Goal: Navigation & Orientation: Find specific page/section

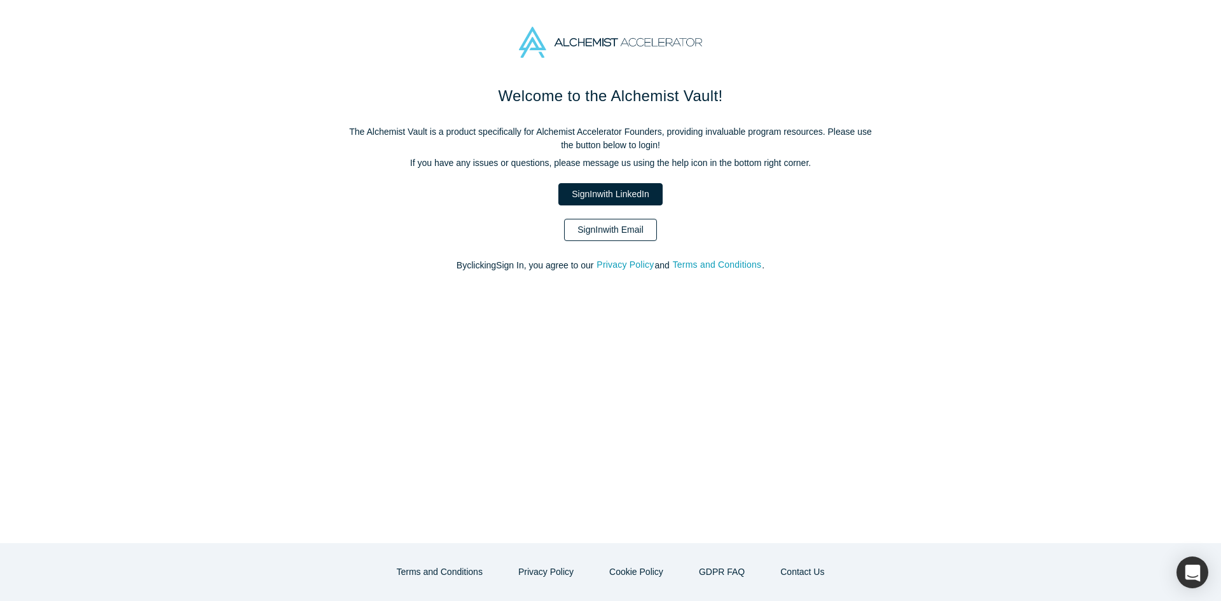
click at [590, 228] on link "Sign In with Email" at bounding box center [610, 230] width 93 height 22
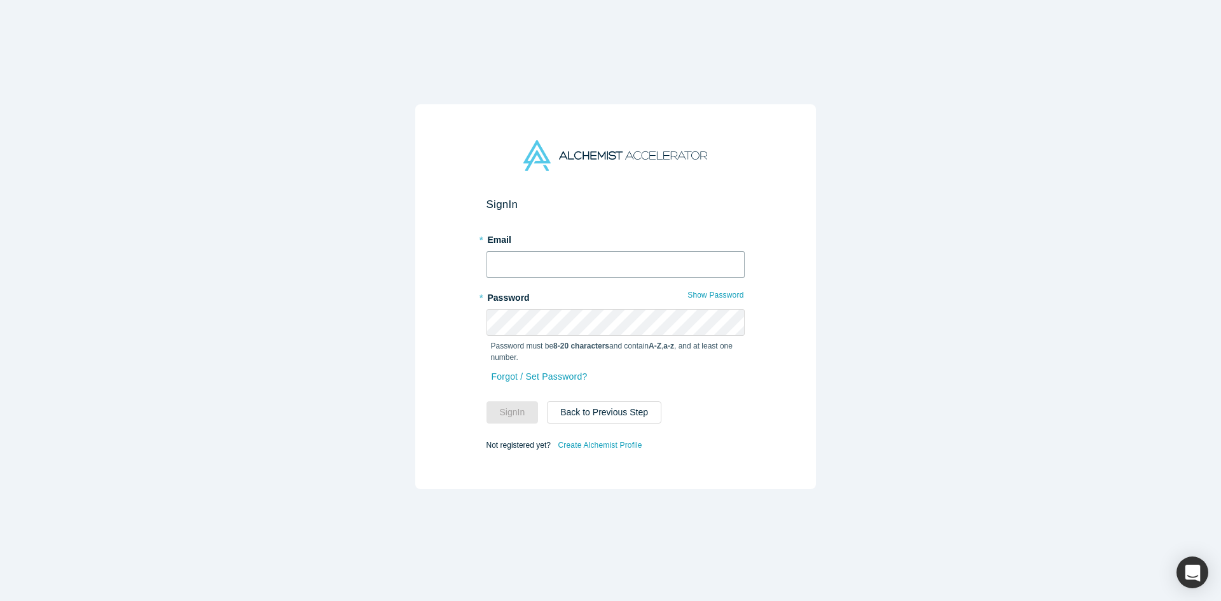
click at [537, 251] on input "text" at bounding box center [615, 264] width 258 height 27
type input "[EMAIL_ADDRESS][DOMAIN_NAME]"
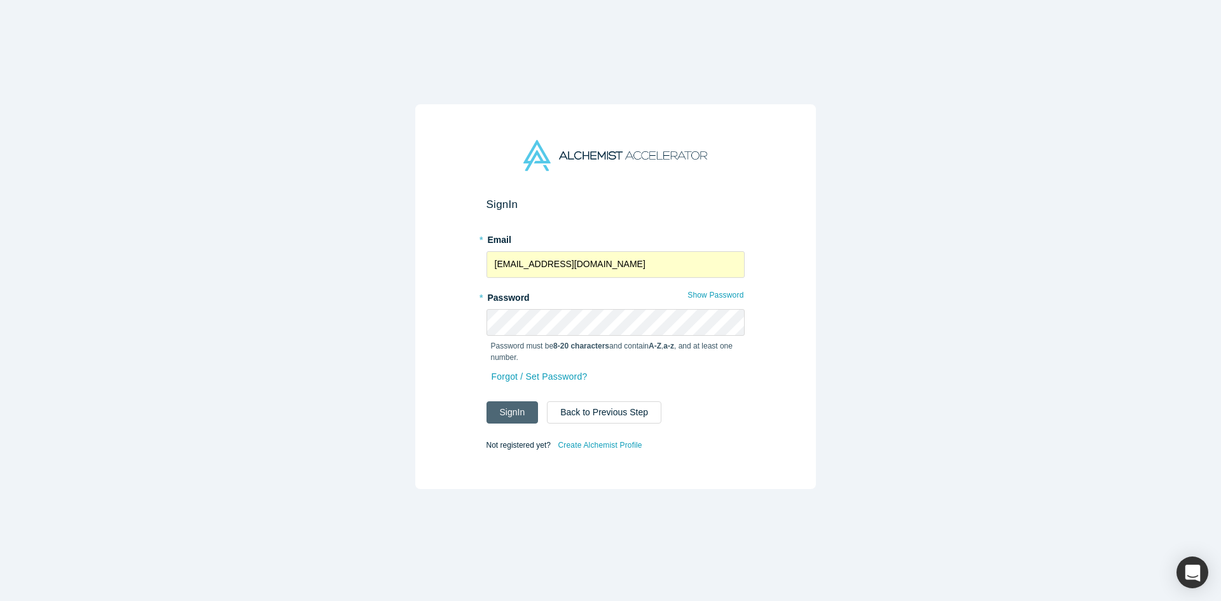
click at [518, 403] on button "Sign In" at bounding box center [512, 412] width 52 height 22
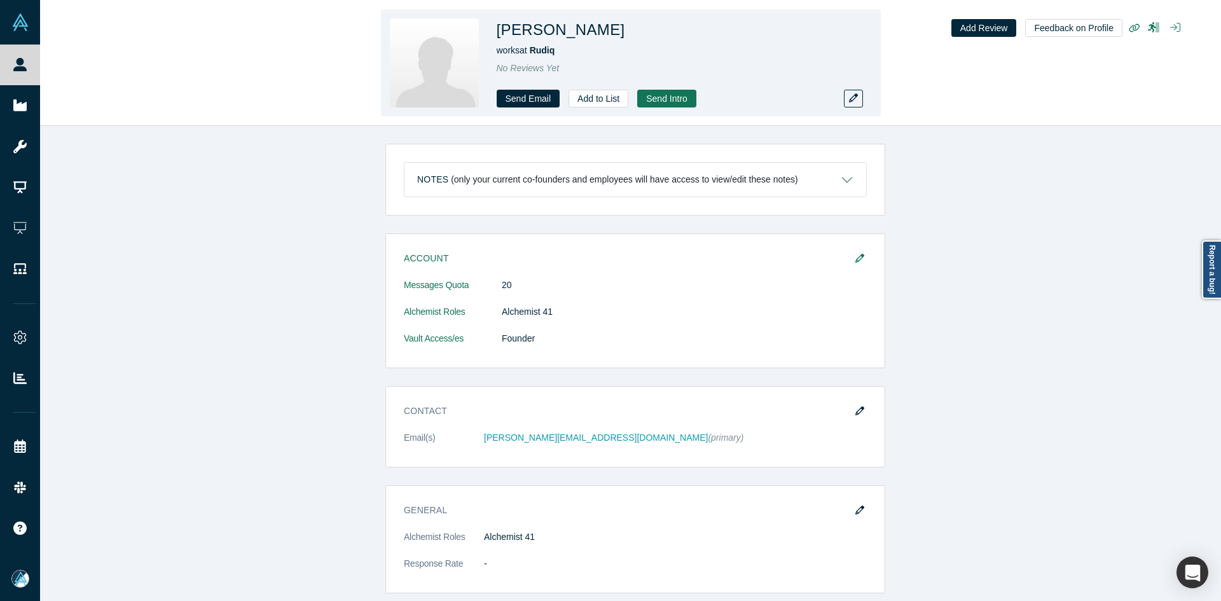
click at [842, 97] on div "Send Email Add to List Send Intro" at bounding box center [675, 99] width 356 height 18
click at [851, 101] on icon "button" at bounding box center [853, 97] width 9 height 9
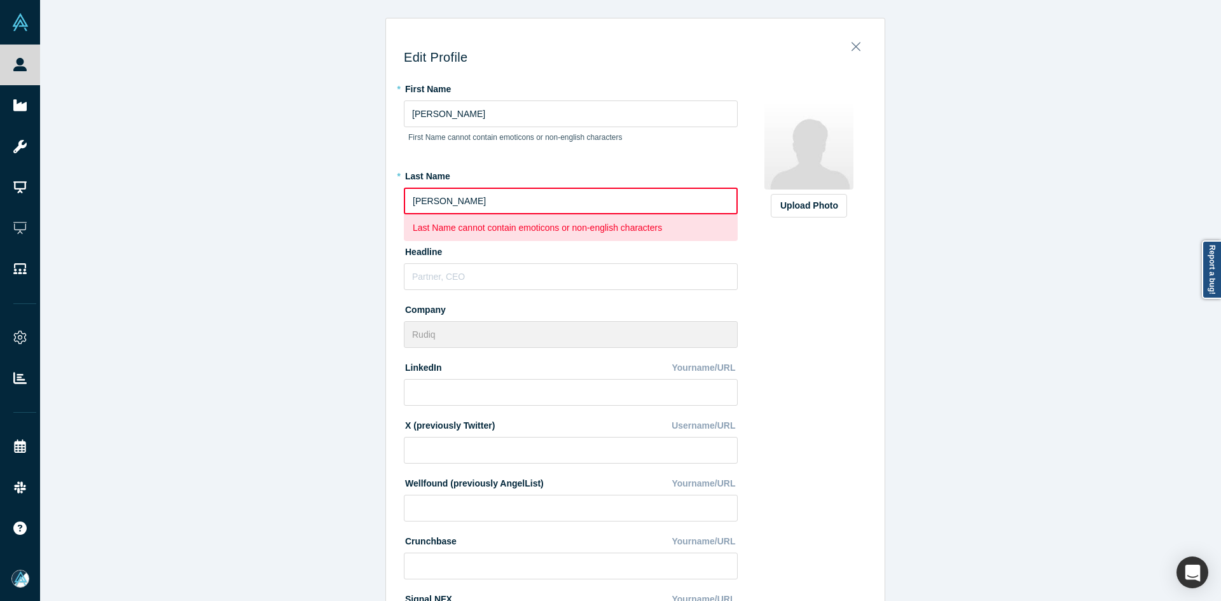
click at [502, 193] on input "[PERSON_NAME]" at bounding box center [571, 201] width 334 height 27
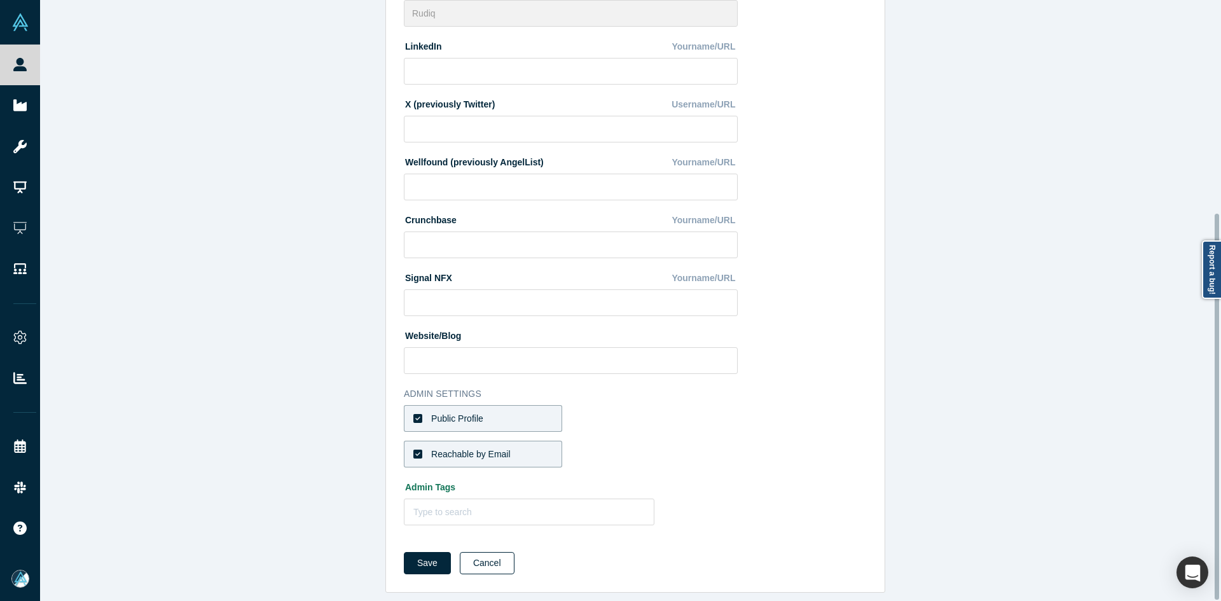
click at [481, 552] on button "Cancel" at bounding box center [487, 563] width 55 height 22
